Goal: Transaction & Acquisition: Download file/media

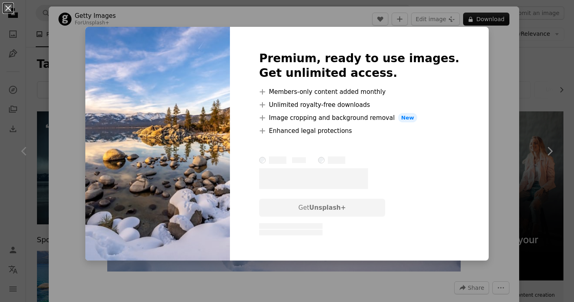
scroll to position [293, 0]
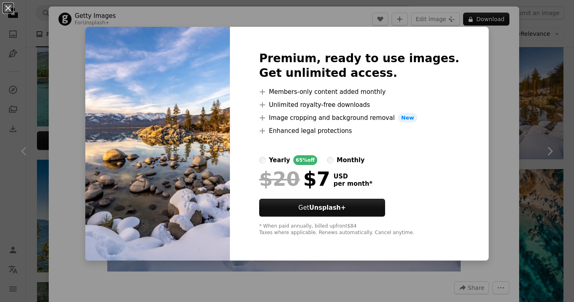
click at [482, 137] on div "An X shape Premium, ready to use images. Get unlimited access. A plus sign Memb…" at bounding box center [287, 151] width 574 height 302
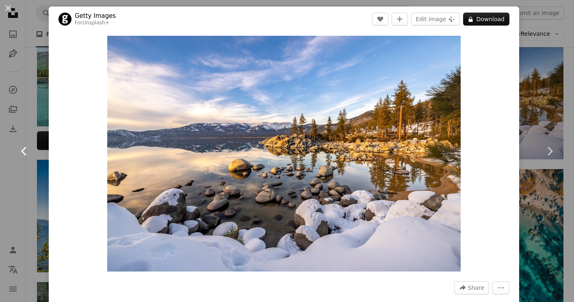
click at [29, 162] on link "Chevron left" at bounding box center [24, 151] width 49 height 78
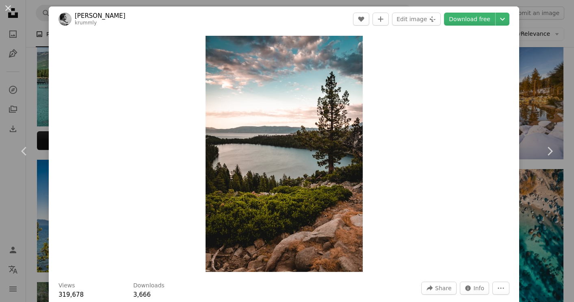
click at [568, 44] on div "An X shape Chevron left Chevron right Alec Krum krummly A heart A plus sign Edi…" at bounding box center [287, 151] width 574 height 302
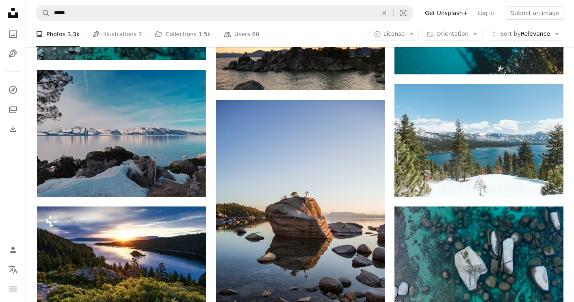
scroll to position [655, 0]
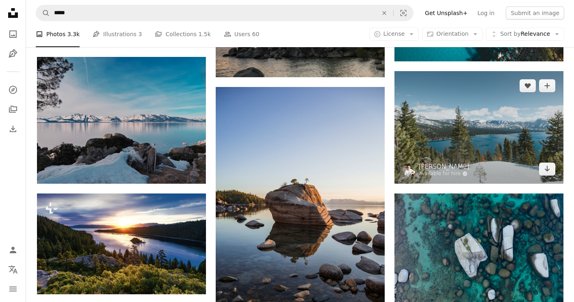
click at [493, 123] on img at bounding box center [479, 127] width 169 height 113
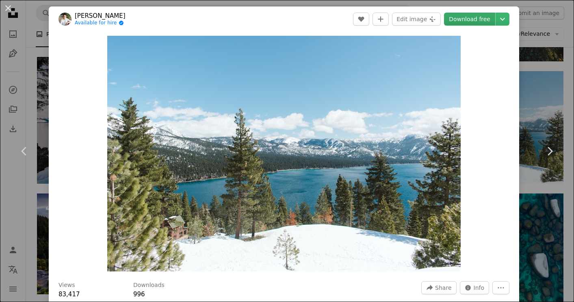
click at [468, 20] on link "Download free" at bounding box center [469, 19] width 51 height 13
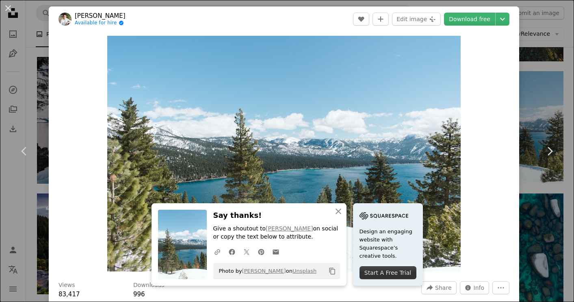
click at [505, 148] on div "Zoom in" at bounding box center [284, 154] width 471 height 244
click at [28, 193] on div "An X shape Chevron left Chevron right Lukas Souza Available for hire A checkmar…" at bounding box center [287, 151] width 574 height 302
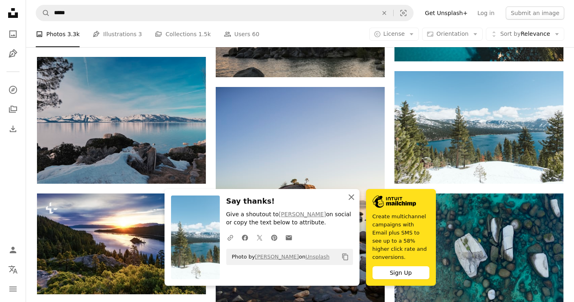
click at [350, 200] on icon "button" at bounding box center [352, 197] width 6 height 6
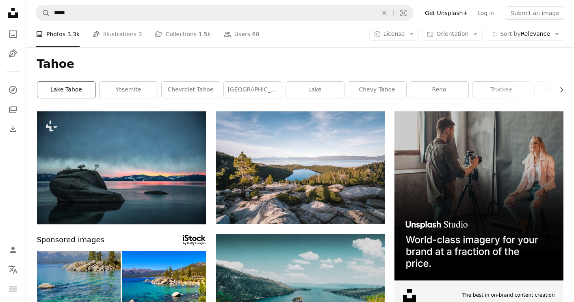
click at [65, 93] on link "lake tahoe" at bounding box center [66, 90] width 58 height 16
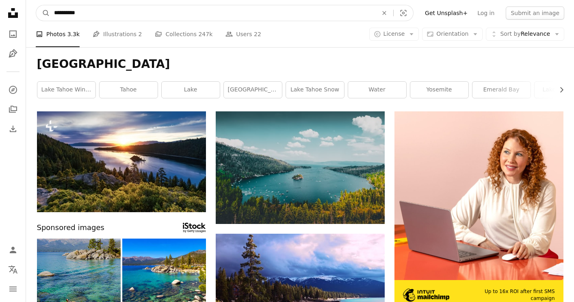
click at [131, 18] on input "**********" at bounding box center [213, 12] width 326 height 15
type input "**********"
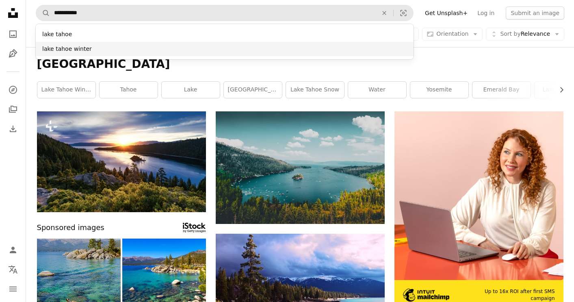
click at [99, 50] on div "lake tahoe winter" at bounding box center [225, 49] width 378 height 15
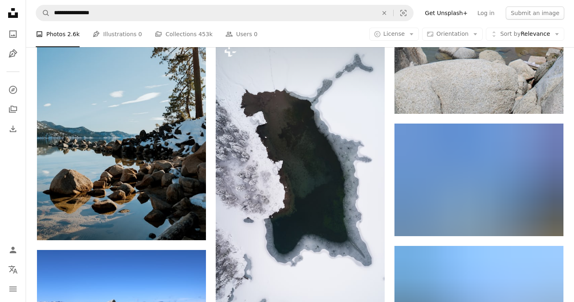
scroll to position [603, 0]
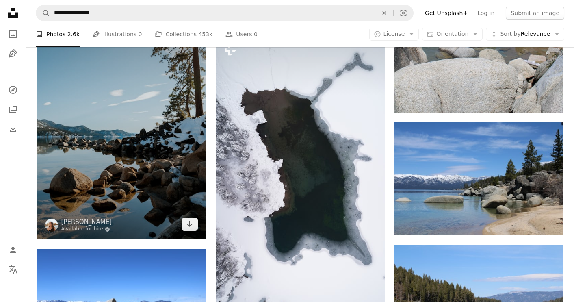
click at [145, 99] on img at bounding box center [121, 112] width 169 height 254
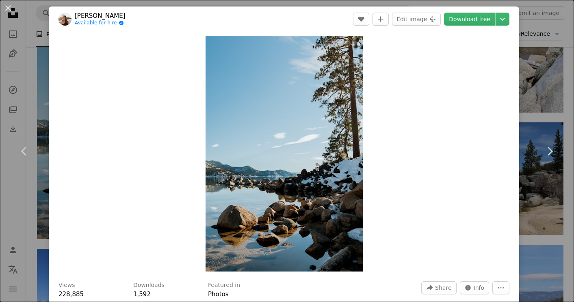
click at [543, 58] on div "An X shape Chevron left Chevron right Danielle Stein Available for hire A check…" at bounding box center [287, 151] width 574 height 302
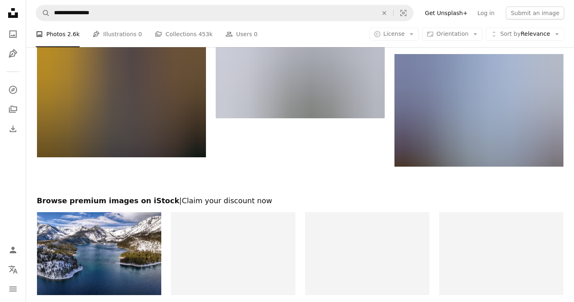
scroll to position [1141, 0]
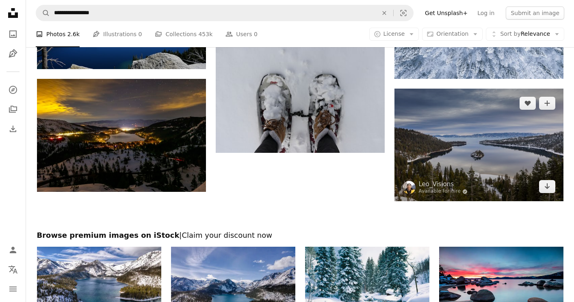
click at [455, 135] on img at bounding box center [479, 145] width 169 height 113
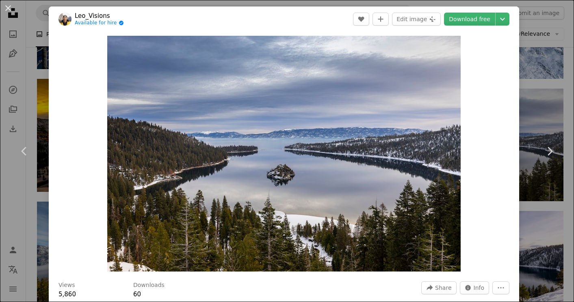
click at [32, 216] on div "An X shape Chevron left Chevron right Leo_Visions Available for hire A checkmar…" at bounding box center [287, 151] width 574 height 302
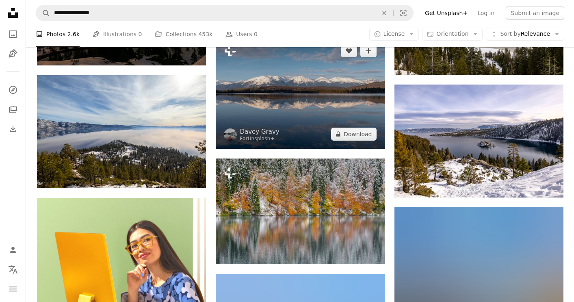
scroll to position [1268, 0]
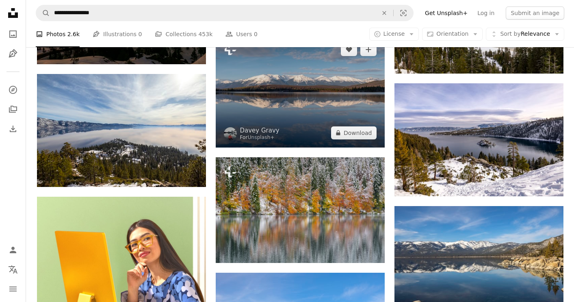
click at [298, 74] on img at bounding box center [300, 91] width 169 height 113
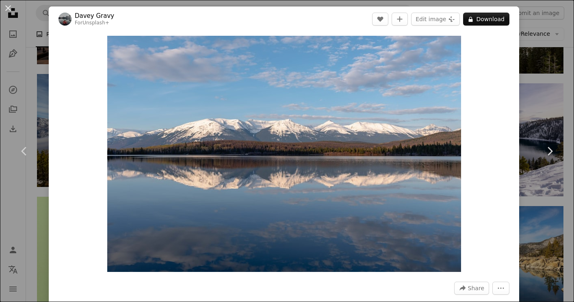
click at [530, 46] on div "An X shape Chevron left Chevron right Davey Gravy For Unsplash+ A heart A plus …" at bounding box center [287, 151] width 574 height 302
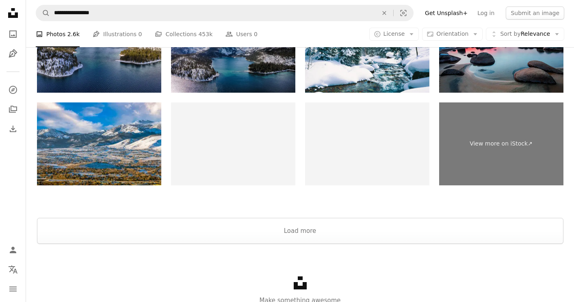
scroll to position [2507, 0]
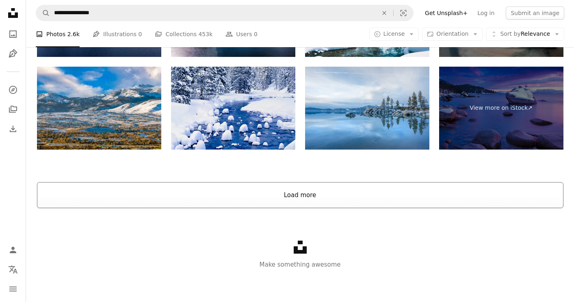
click at [387, 199] on button "Load more" at bounding box center [300, 195] width 527 height 26
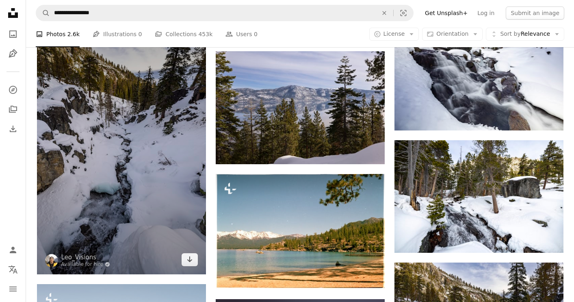
scroll to position [16363, 0]
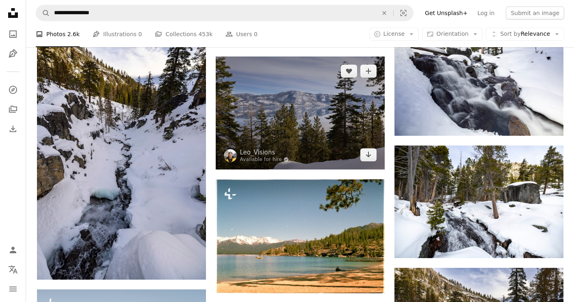
click at [295, 121] on img at bounding box center [300, 112] width 169 height 113
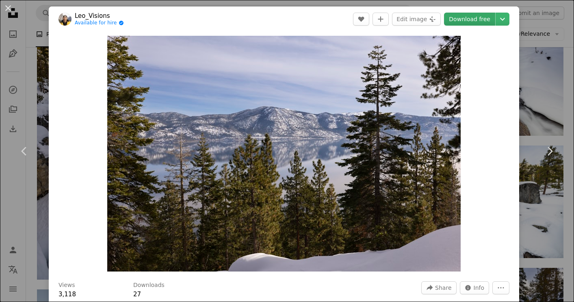
click at [478, 17] on link "Download free" at bounding box center [469, 19] width 51 height 13
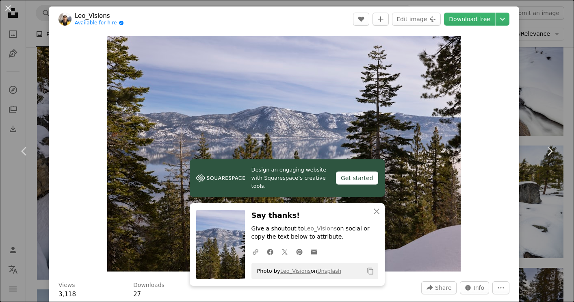
click at [544, 80] on div "An X shape Chevron left Chevron right Leo_Visions Available for hire A checkmar…" at bounding box center [287, 151] width 574 height 302
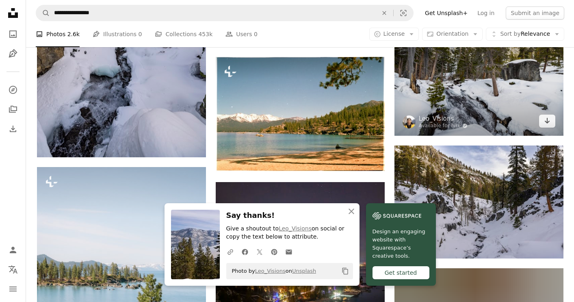
scroll to position [16493, 0]
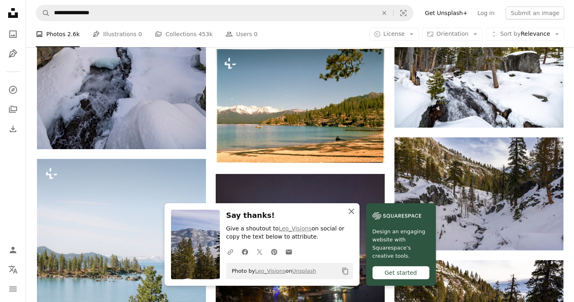
click at [350, 209] on icon "An X shape" at bounding box center [352, 211] width 10 height 10
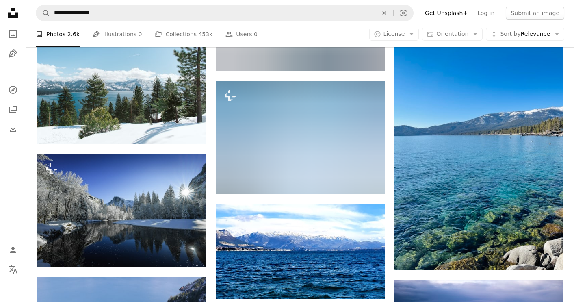
scroll to position [24508, 0]
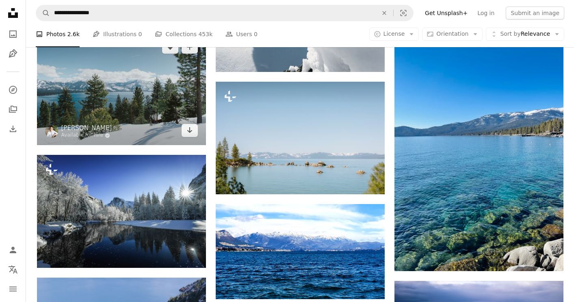
click at [148, 111] on img at bounding box center [121, 89] width 169 height 113
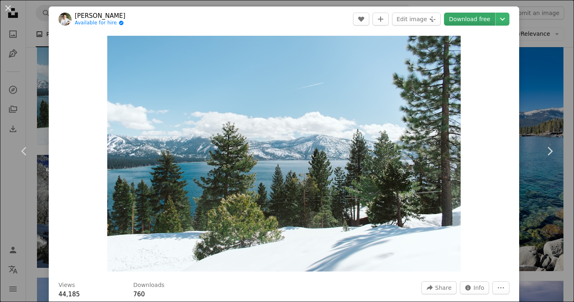
click at [483, 20] on link "Download free" at bounding box center [469, 19] width 51 height 13
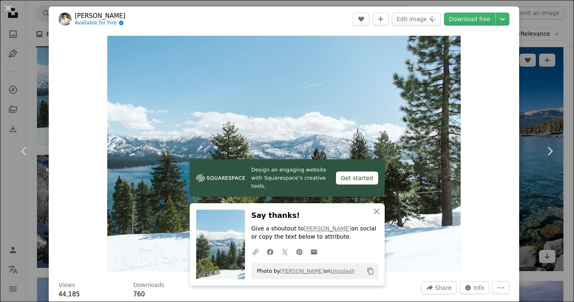
click at [542, 54] on div "An X shape Chevron left Chevron right Lukas Souza Available for hire A checkmar…" at bounding box center [287, 151] width 574 height 302
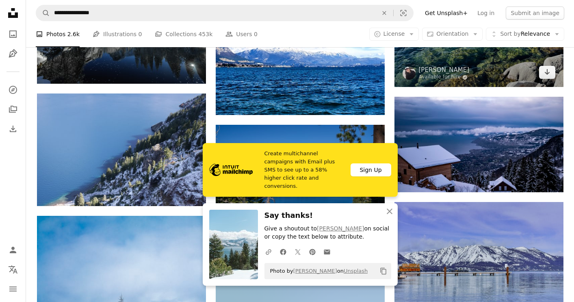
scroll to position [24805, 0]
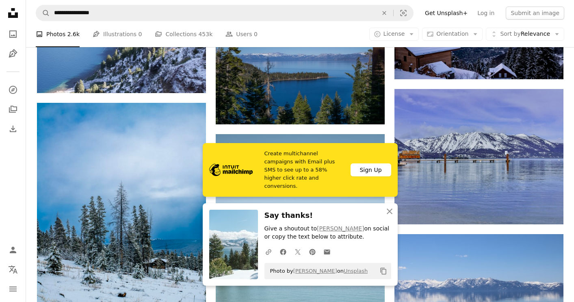
click at [388, 209] on icon "An X shape" at bounding box center [390, 211] width 10 height 10
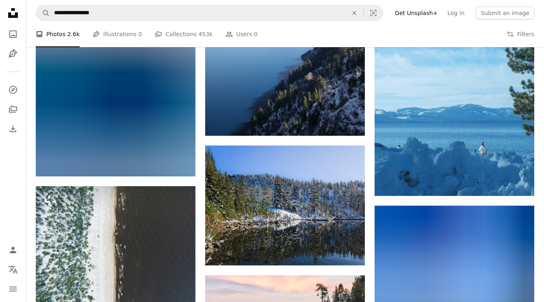
scroll to position [29742, 0]
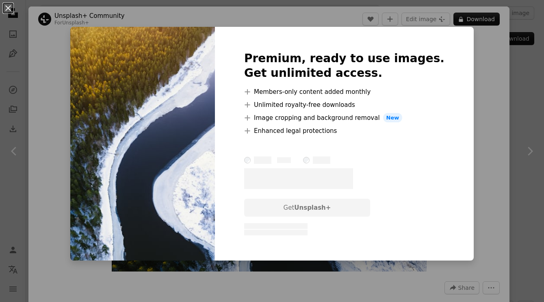
scroll to position [4276, 0]
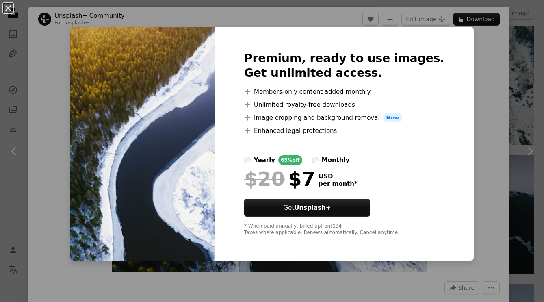
click at [500, 108] on div "An X shape Premium, ready to use images. Get unlimited access. A plus sign Memb…" at bounding box center [272, 151] width 544 height 302
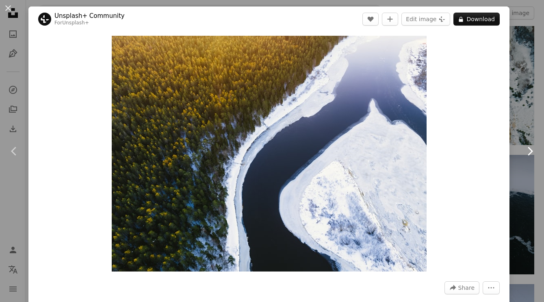
click at [537, 135] on link "Chevron right" at bounding box center [530, 151] width 28 height 78
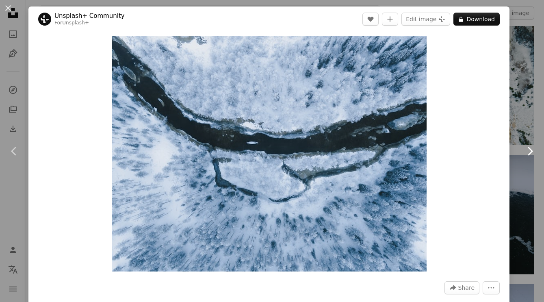
click at [542, 139] on link "Chevron right" at bounding box center [530, 151] width 28 height 78
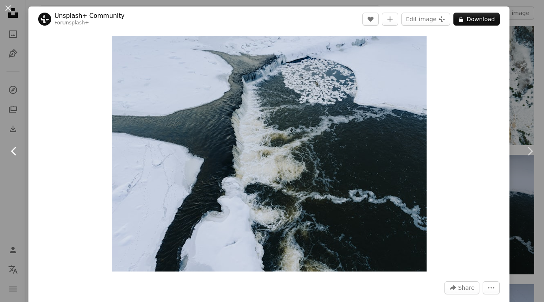
click at [17, 190] on link "Chevron left" at bounding box center [14, 151] width 28 height 78
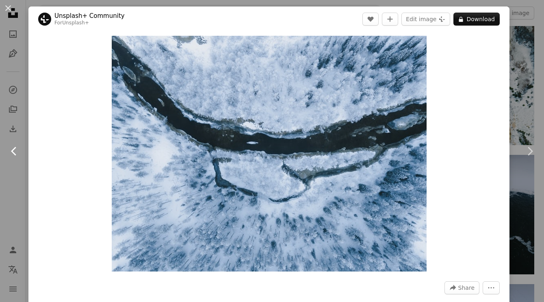
click at [17, 190] on link "Chevron left" at bounding box center [14, 151] width 28 height 78
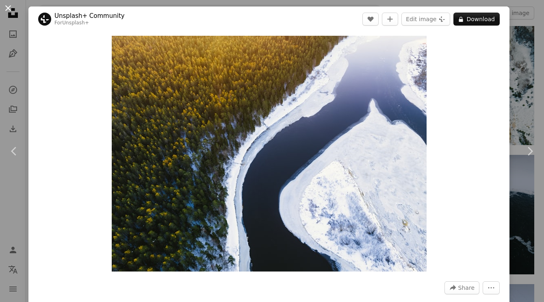
click at [11, 7] on button "An X shape" at bounding box center [8, 8] width 10 height 10
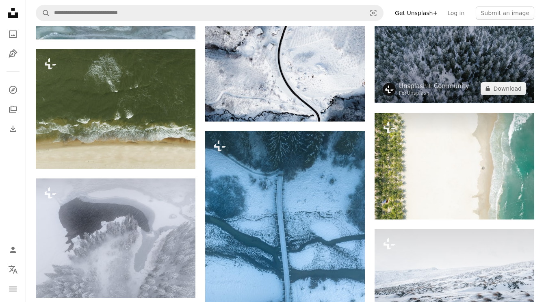
scroll to position [12793, 0]
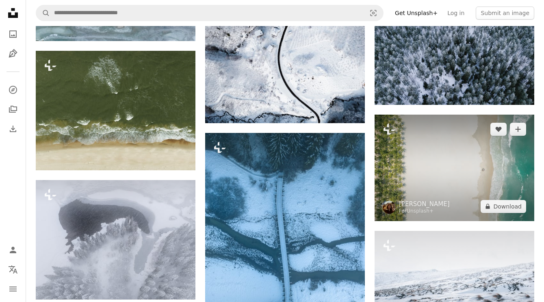
click at [454, 165] on img at bounding box center [455, 168] width 160 height 106
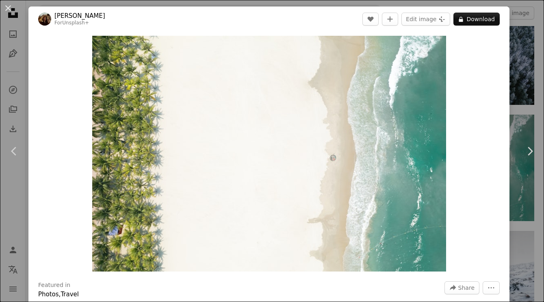
click at [10, 11] on button "An X shape" at bounding box center [8, 8] width 10 height 10
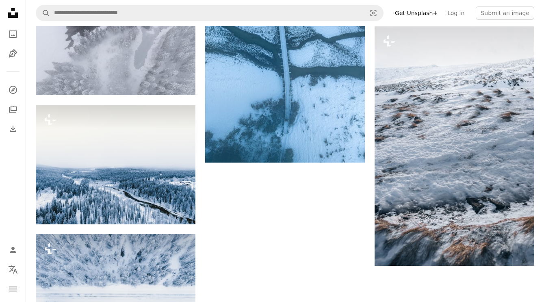
scroll to position [13078, 0]
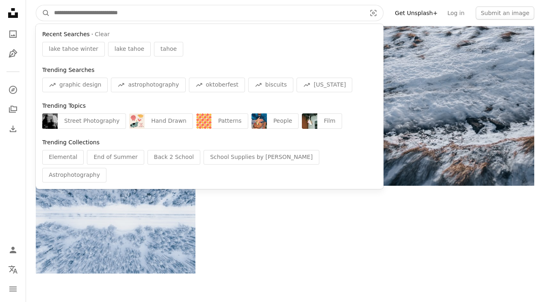
click at [169, 14] on input "Find visuals sitewide" at bounding box center [207, 12] width 314 height 15
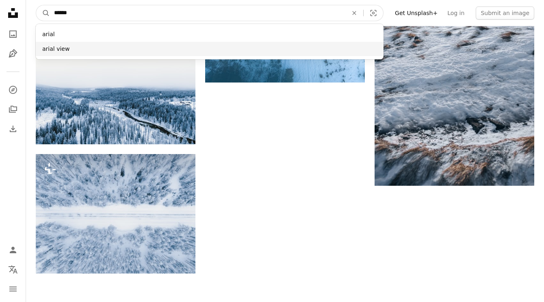
type input "*****"
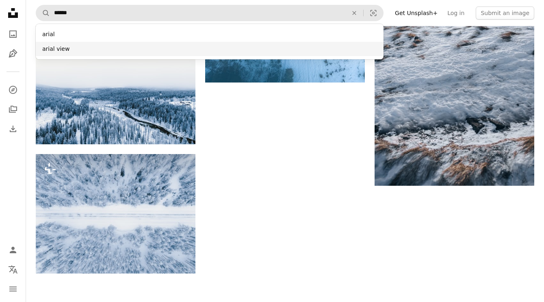
click at [142, 49] on div "arial view" at bounding box center [210, 49] width 348 height 15
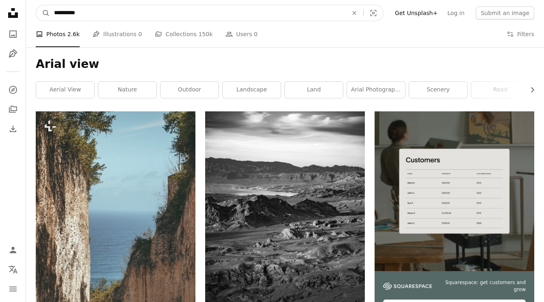
click at [149, 14] on input "**********" at bounding box center [197, 12] width 295 height 15
type input "**********"
click button "A magnifying glass" at bounding box center [43, 12] width 14 height 15
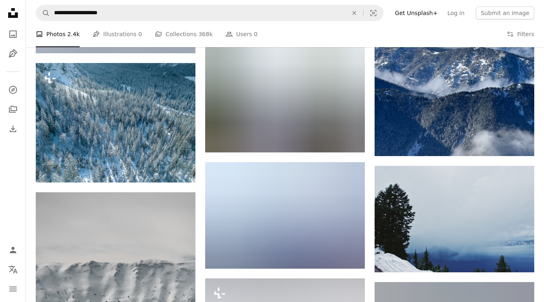
scroll to position [630, 0]
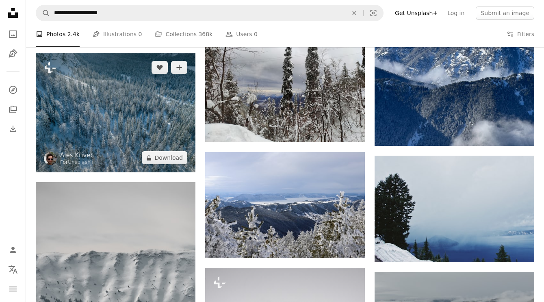
click at [150, 117] on img at bounding box center [116, 112] width 160 height 119
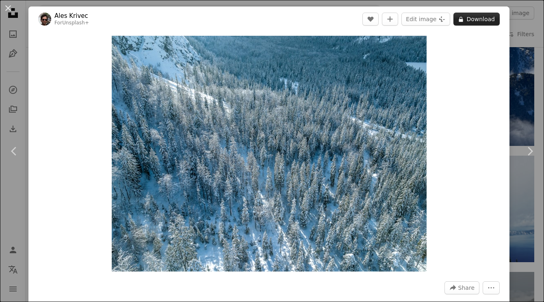
click at [482, 21] on button "A lock Download" at bounding box center [477, 19] width 46 height 13
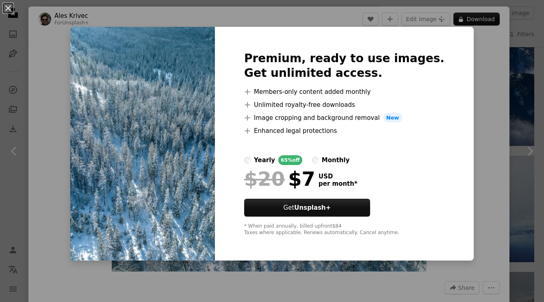
click at [477, 52] on div "An X shape Premium, ready to use images. Get unlimited access. A plus sign Memb…" at bounding box center [272, 151] width 544 height 302
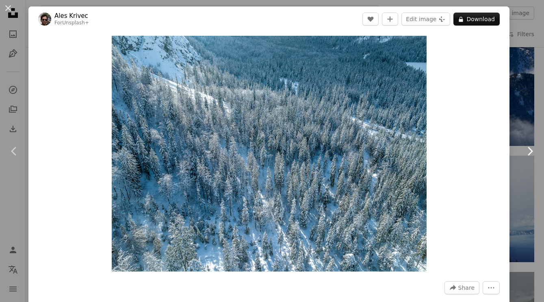
click at [527, 139] on link "Chevron right" at bounding box center [530, 151] width 28 height 78
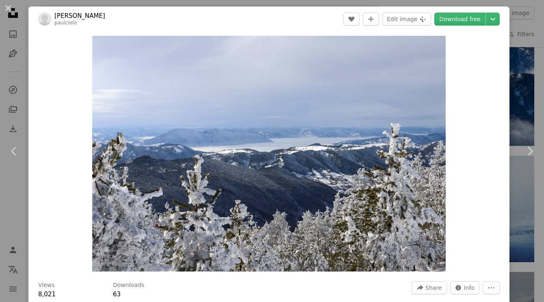
click at [532, 46] on div "An X shape Chevron left Chevron right Paul Cielo paulcielo A heart A plus sign …" at bounding box center [272, 151] width 544 height 302
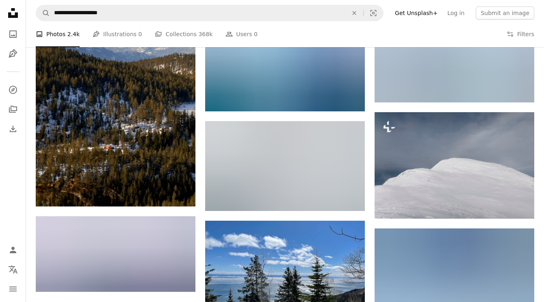
scroll to position [1714, 0]
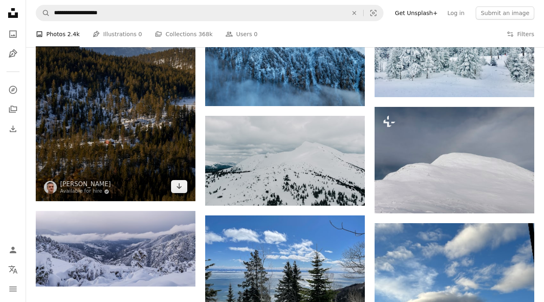
click at [137, 109] on img at bounding box center [116, 102] width 160 height 200
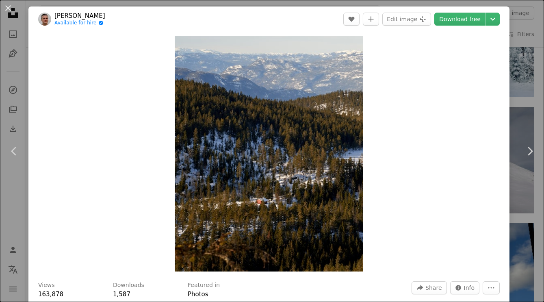
click at [537, 58] on div "An X shape Chevron left Chevron right Barnabas Davoti Available for hire A chec…" at bounding box center [272, 151] width 544 height 302
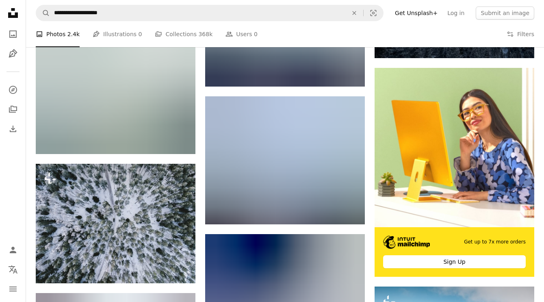
scroll to position [2151, 0]
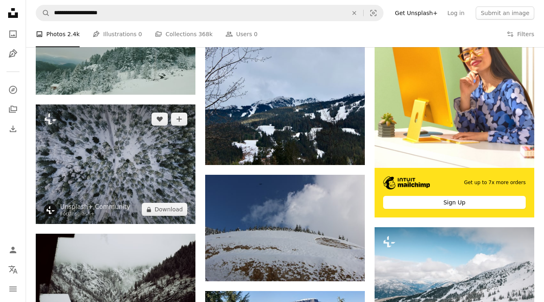
click at [130, 187] on img at bounding box center [116, 163] width 160 height 119
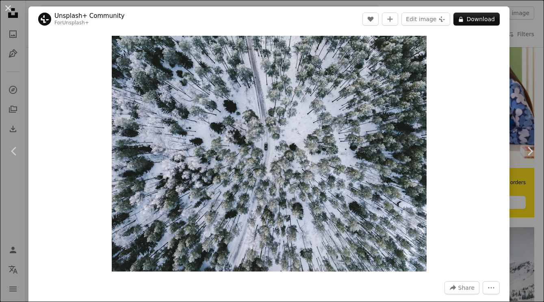
click at [17, 198] on div "An X shape Chevron left Chevron right Unsplash+ Community For Unsplash+ A heart…" at bounding box center [272, 151] width 544 height 302
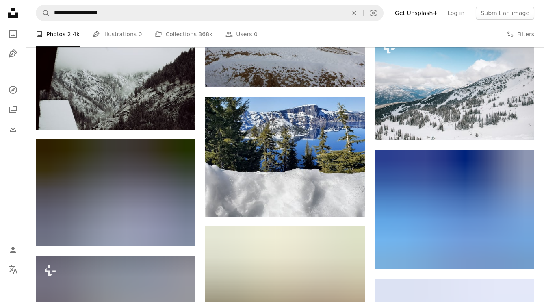
scroll to position [2356, 0]
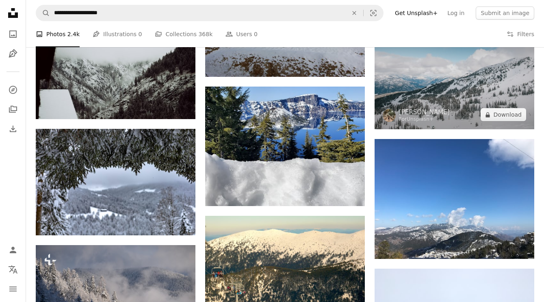
click at [432, 89] on img at bounding box center [455, 76] width 160 height 106
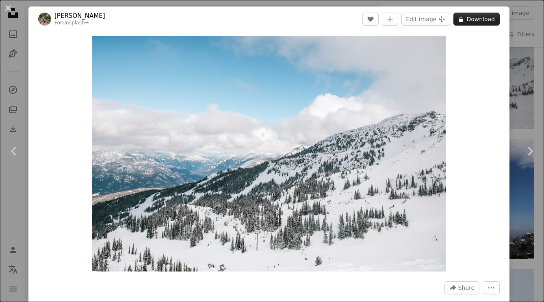
click at [495, 19] on button "A lock Download" at bounding box center [477, 19] width 46 height 13
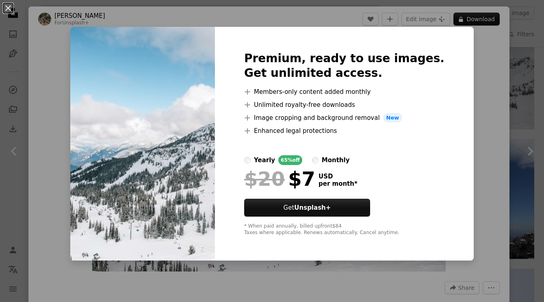
click at [477, 93] on div "An X shape Premium, ready to use images. Get unlimited access. A plus sign Memb…" at bounding box center [272, 151] width 544 height 302
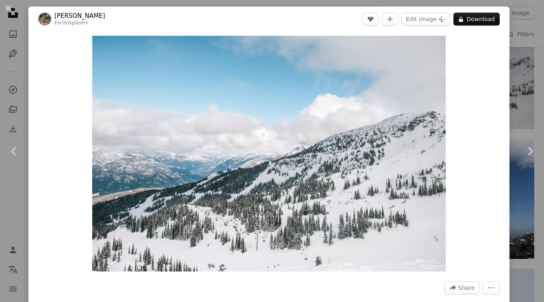
click at [20, 209] on div "An X shape Chevron left Chevron right Joe Eitzen For Unsplash+ A heart A plus s…" at bounding box center [272, 151] width 544 height 302
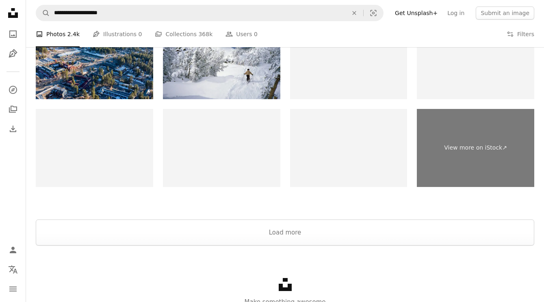
scroll to position [3154, 0]
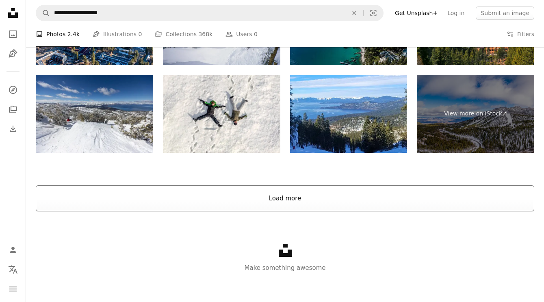
click at [294, 195] on button "Load more" at bounding box center [285, 198] width 499 height 26
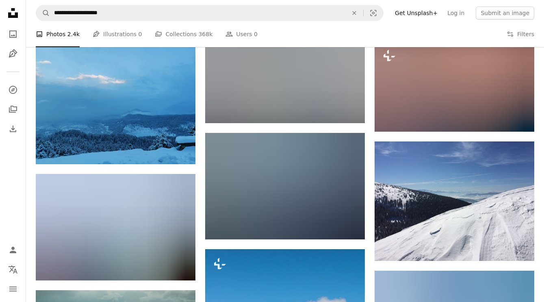
scroll to position [5351, 0]
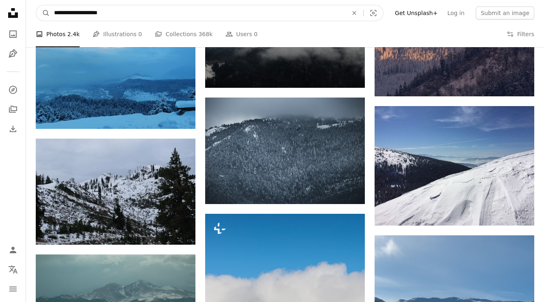
drag, startPoint x: 96, startPoint y: 13, endPoint x: 80, endPoint y: 12, distance: 16.3
click at [80, 12] on input "**********" at bounding box center [197, 12] width 295 height 15
click at [139, 11] on input "**********" at bounding box center [197, 12] width 295 height 15
type input "**********"
click at [314, 17] on input "**********" at bounding box center [197, 12] width 295 height 15
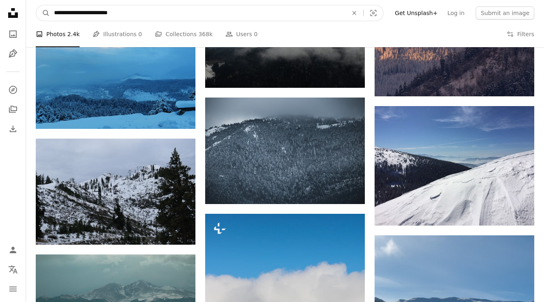
click button "A magnifying glass" at bounding box center [43, 12] width 14 height 15
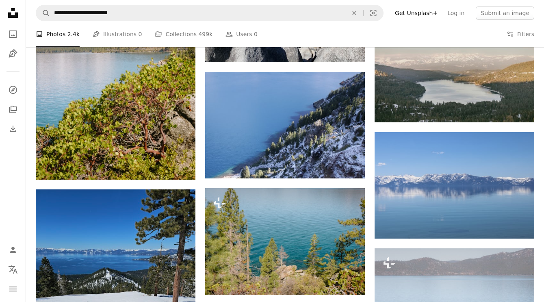
scroll to position [891, 0]
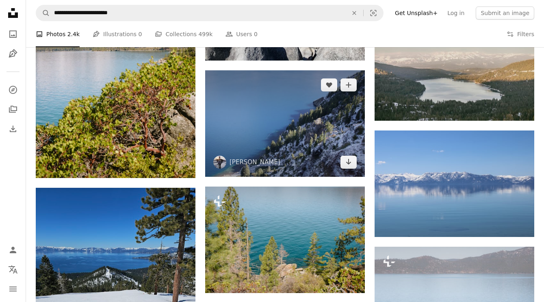
click at [302, 112] on img at bounding box center [285, 123] width 160 height 106
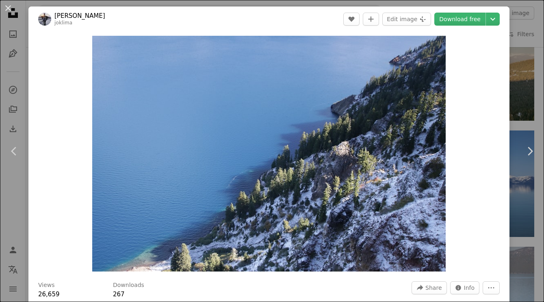
click at [537, 68] on div "An X shape Chevron left Chevron right Jo Klima joklima A heart A plus sign Edit…" at bounding box center [272, 151] width 544 height 302
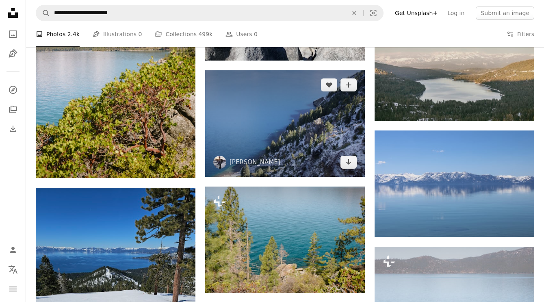
click at [326, 130] on img at bounding box center [285, 123] width 160 height 106
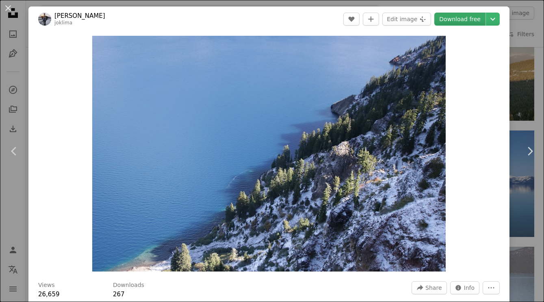
click at [473, 21] on link "Download free" at bounding box center [459, 19] width 51 height 13
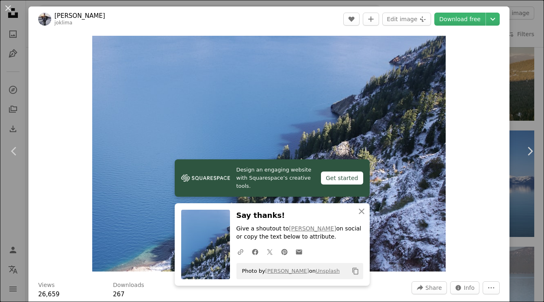
click at [523, 91] on div "An X shape Chevron left Chevron right Jo Klima joklima A heart A plus sign Edit…" at bounding box center [272, 151] width 544 height 302
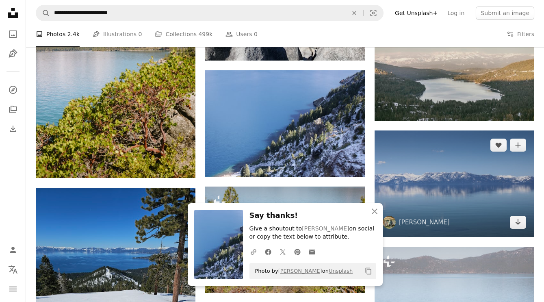
click at [519, 159] on img at bounding box center [455, 183] width 160 height 106
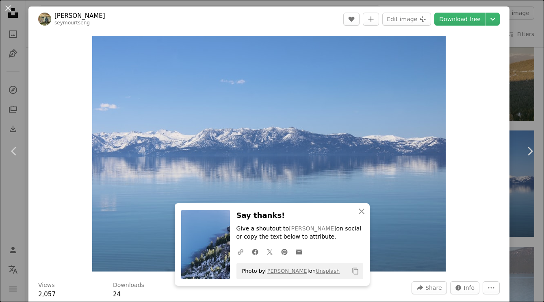
click at [538, 92] on div "An X shape Chevron left Chevron right Seymour Tseng seymourtseng A heart A plus…" at bounding box center [272, 151] width 544 height 302
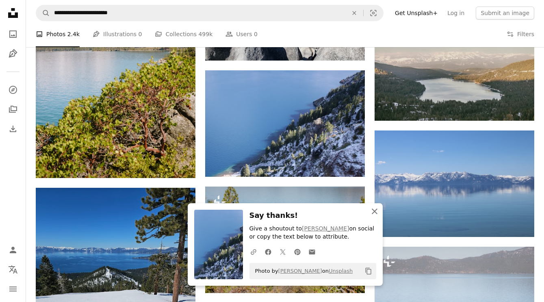
click at [377, 209] on icon "button" at bounding box center [375, 211] width 6 height 6
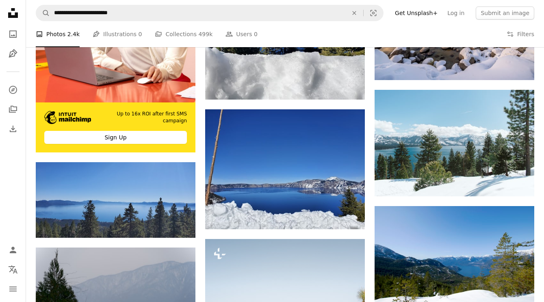
scroll to position [1414, 0]
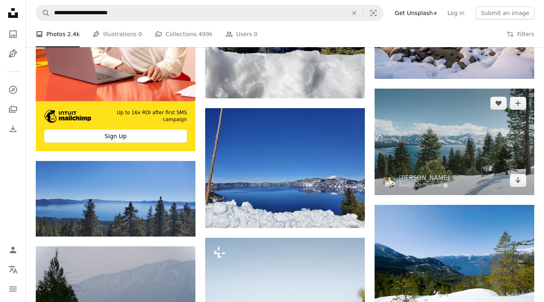
click at [449, 145] on img at bounding box center [455, 142] width 160 height 106
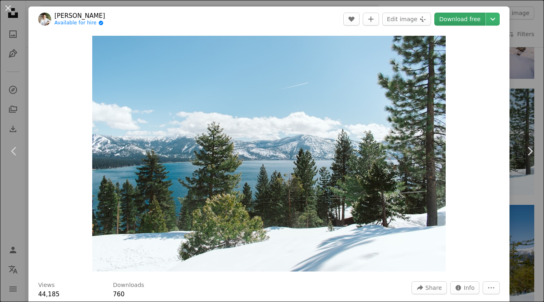
click at [465, 21] on link "Download free" at bounding box center [459, 19] width 51 height 13
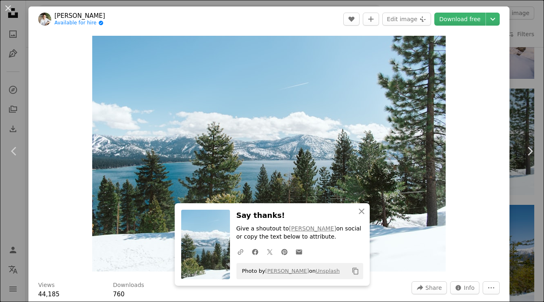
click at [537, 56] on div "An X shape Chevron left Chevron right Lukas Souza Available for hire A checkmar…" at bounding box center [272, 151] width 544 height 302
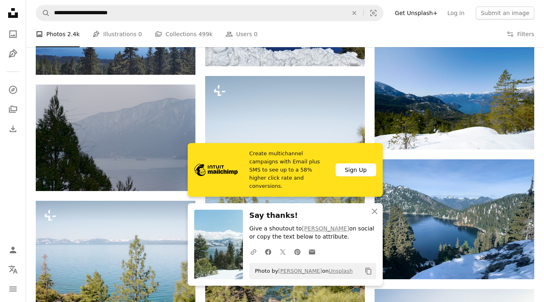
scroll to position [1581, 0]
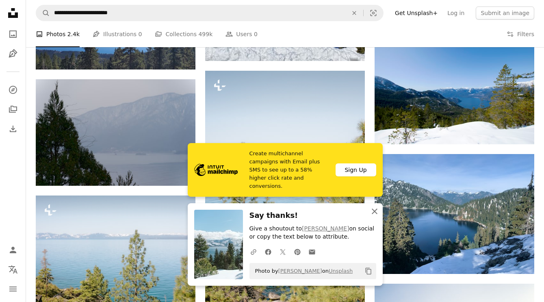
click at [375, 216] on button "An X shape Close" at bounding box center [375, 211] width 16 height 16
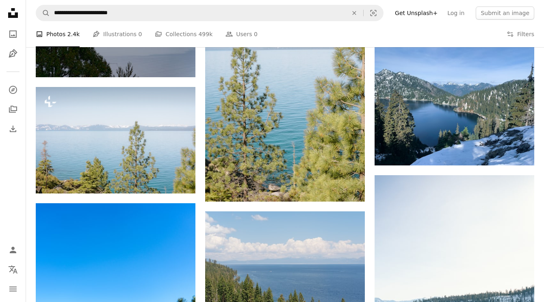
scroll to position [1834, 0]
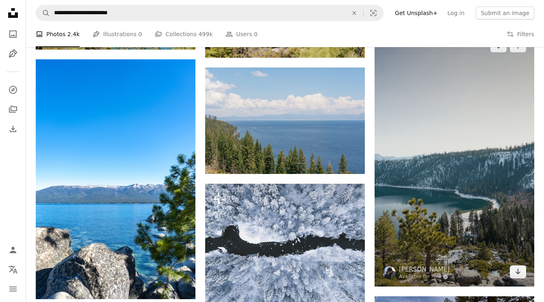
click at [493, 188] on img at bounding box center [455, 159] width 160 height 256
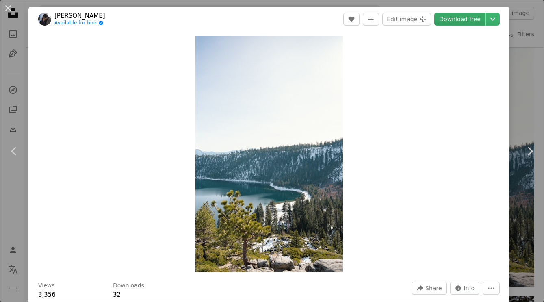
click at [475, 21] on link "Download free" at bounding box center [459, 19] width 51 height 13
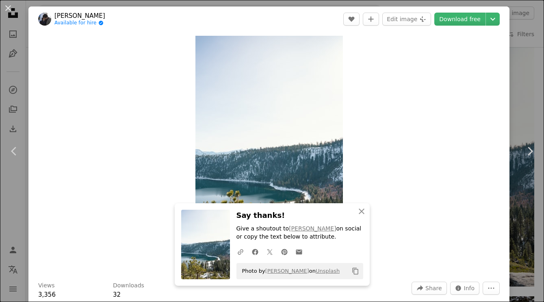
click at [530, 79] on div "An X shape Chevron left Chevron right Carter Canedy Available for hire A checkm…" at bounding box center [272, 151] width 544 height 302
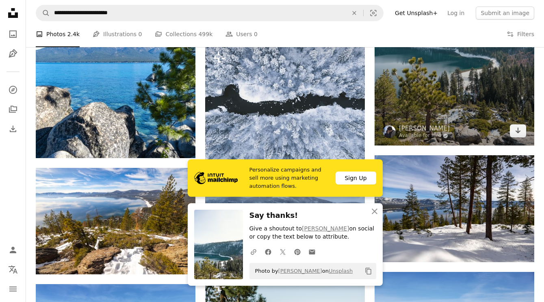
scroll to position [1975, 0]
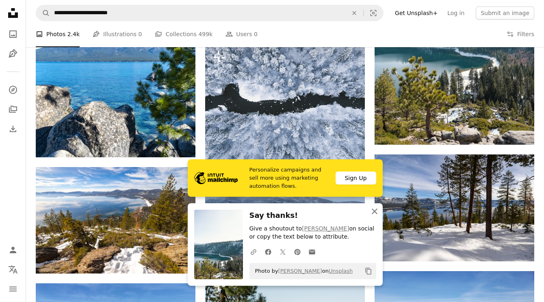
click at [373, 212] on icon "button" at bounding box center [375, 211] width 6 height 6
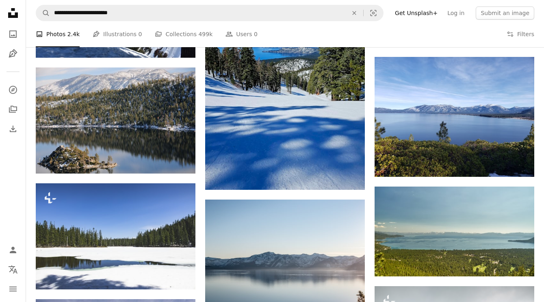
scroll to position [3232, 0]
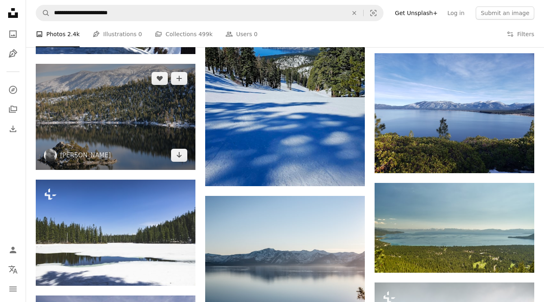
click at [98, 110] on img at bounding box center [116, 117] width 160 height 106
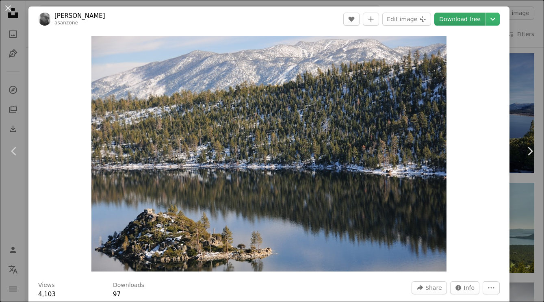
click at [466, 17] on link "Download free" at bounding box center [459, 19] width 51 height 13
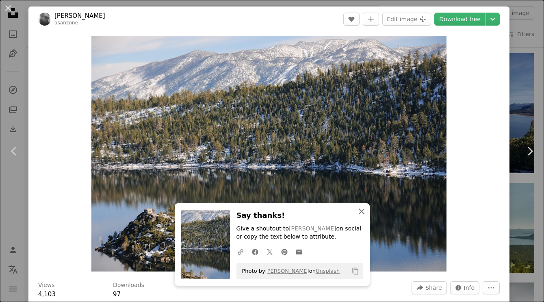
click at [358, 211] on icon "An X shape" at bounding box center [362, 211] width 10 height 10
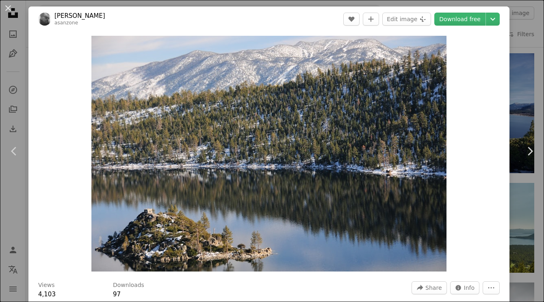
click at [538, 51] on div "An X shape Chevron left Chevron right Alfonso Sanzone asanzone A heart A plus s…" at bounding box center [272, 151] width 544 height 302
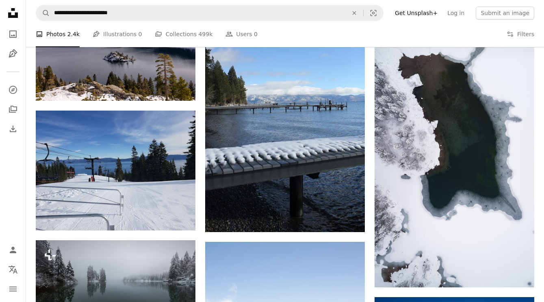
scroll to position [6635, 0]
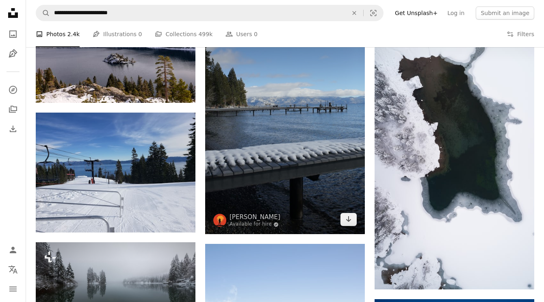
click at [265, 122] on img at bounding box center [285, 115] width 160 height 240
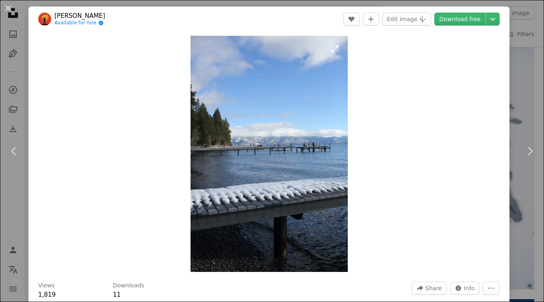
click at [284, 161] on img "Zoom in on this image" at bounding box center [269, 154] width 157 height 236
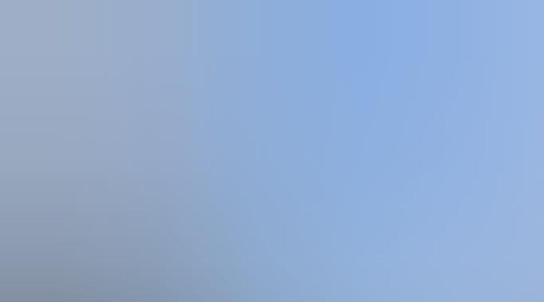
scroll to position [258, 0]
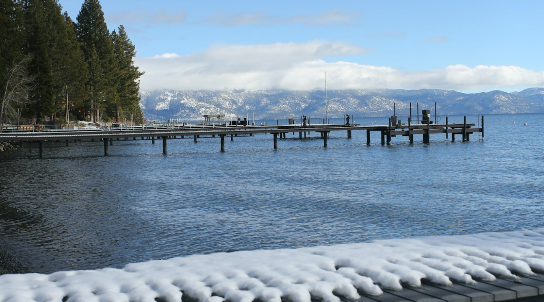
click at [284, 161] on img "Zoom out on this image" at bounding box center [272, 151] width 545 height 818
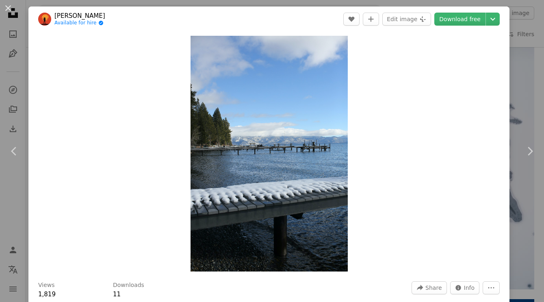
click at [532, 89] on div "An X shape Chevron left Chevron right Sean Thoman Available for hire A checkmar…" at bounding box center [272, 151] width 544 height 302
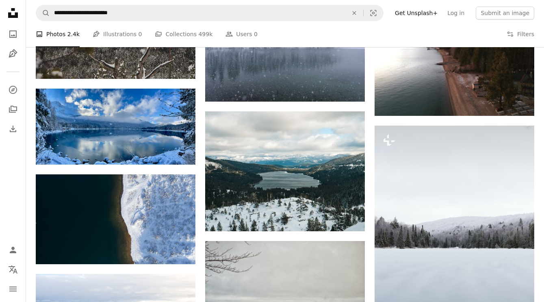
scroll to position [7139, 0]
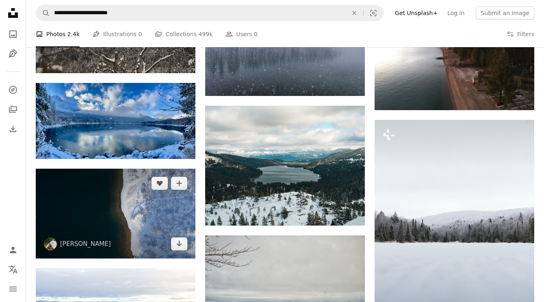
click at [134, 225] on img at bounding box center [116, 214] width 160 height 90
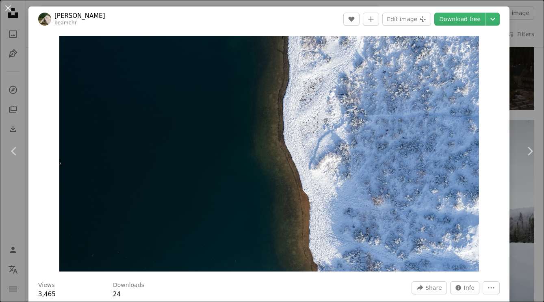
click at [134, 225] on img "Zoom in on this image" at bounding box center [269, 154] width 420 height 236
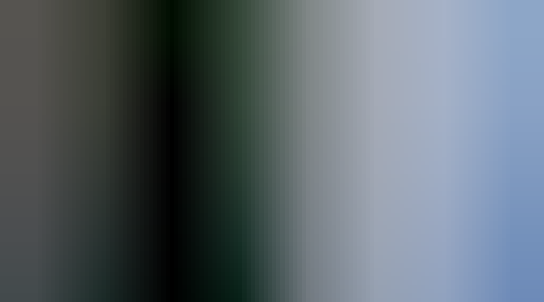
scroll to position [2, 0]
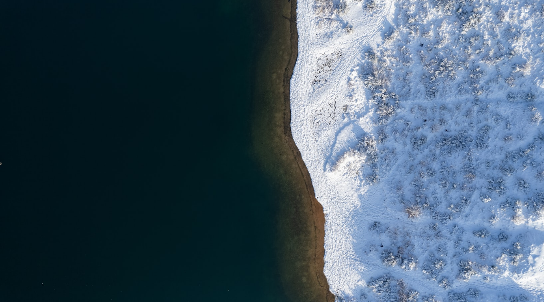
click at [135, 225] on img "Zoom out on this image" at bounding box center [272, 151] width 545 height 306
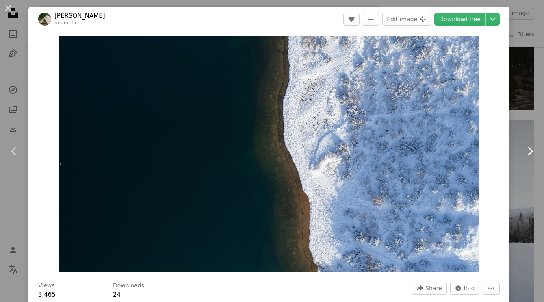
click at [529, 126] on link "Chevron right" at bounding box center [530, 151] width 28 height 78
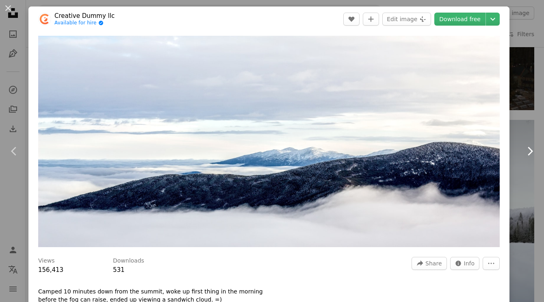
click at [530, 122] on link "Chevron right" at bounding box center [530, 151] width 28 height 78
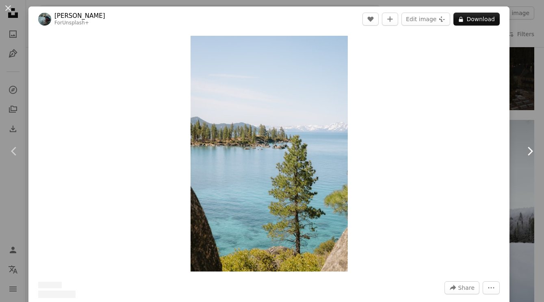
click at [532, 124] on link "Chevron right" at bounding box center [530, 151] width 28 height 78
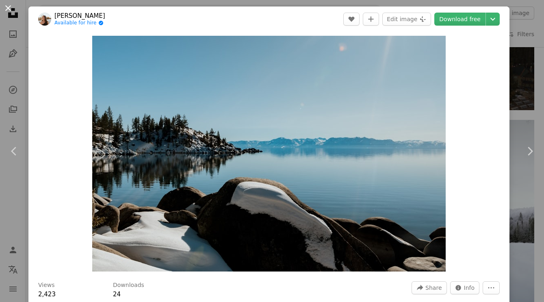
click at [8, 9] on button "An X shape" at bounding box center [8, 8] width 10 height 10
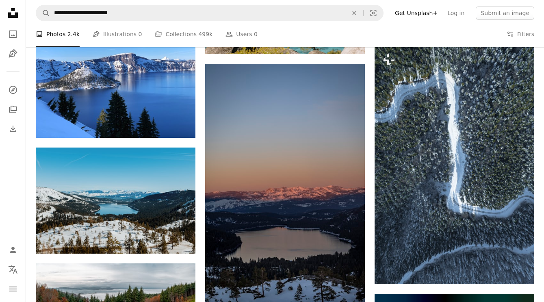
scroll to position [11587, 0]
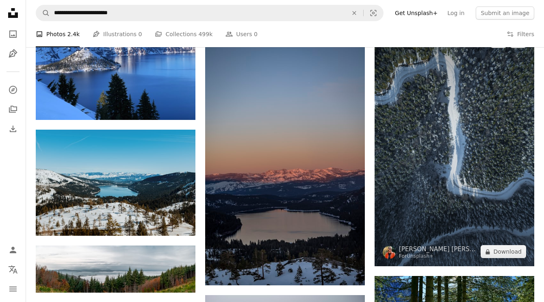
click at [498, 105] on img at bounding box center [455, 147] width 160 height 240
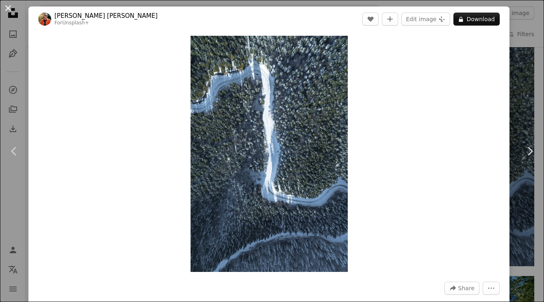
click at [10, 10] on button "An X shape" at bounding box center [8, 8] width 10 height 10
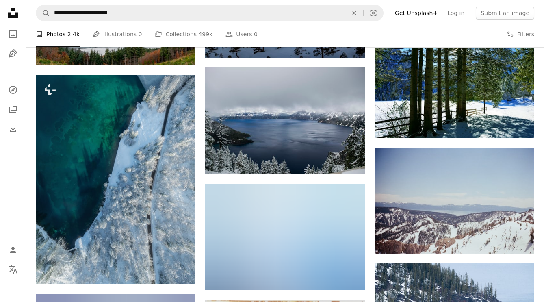
scroll to position [11821, 0]
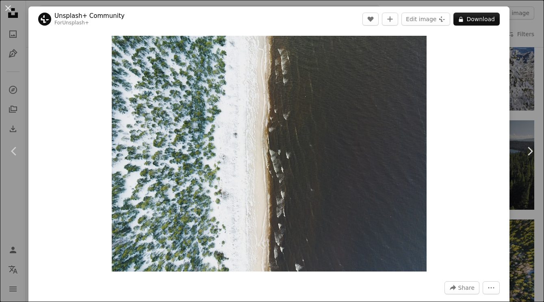
scroll to position [20676, 0]
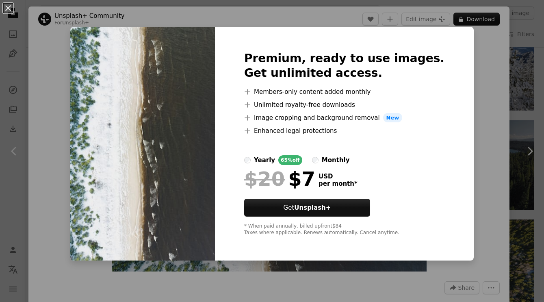
click at [462, 79] on div "An X shape Premium, ready to use images. Get unlimited access. A plus sign Memb…" at bounding box center [272, 151] width 544 height 302
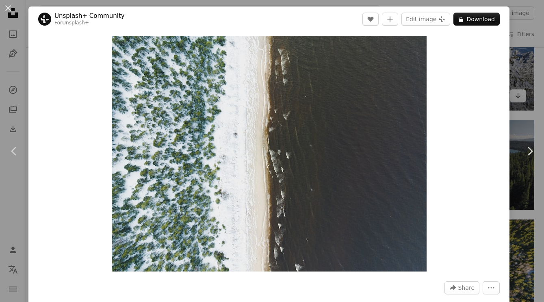
click at [524, 78] on div "An X shape Chevron left Chevron right Unsplash+ Community For Unsplash+ A heart…" at bounding box center [272, 151] width 544 height 302
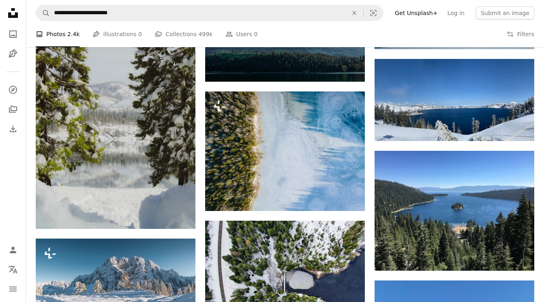
scroll to position [21201, 0]
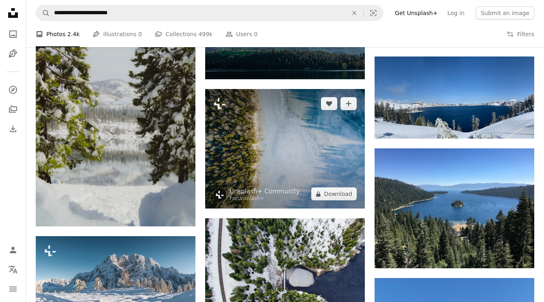
click at [276, 152] on img at bounding box center [285, 148] width 160 height 119
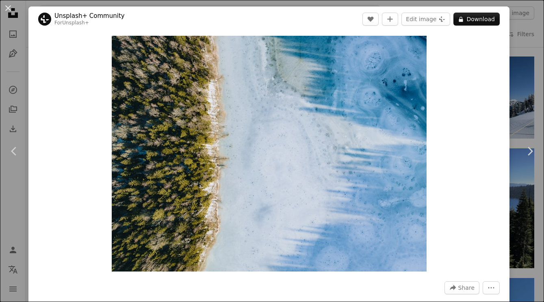
click at [10, 239] on div "An X shape Chevron left Chevron right Unsplash+ Community For Unsplash+ A heart…" at bounding box center [272, 151] width 544 height 302
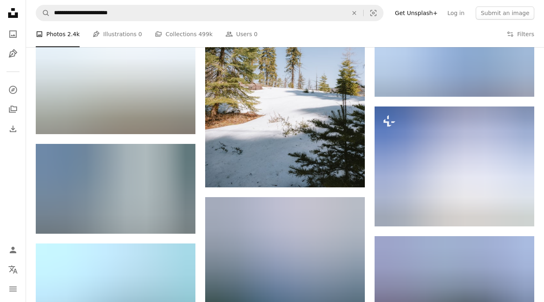
scroll to position [29810, 0]
